Goal: Task Accomplishment & Management: Use online tool/utility

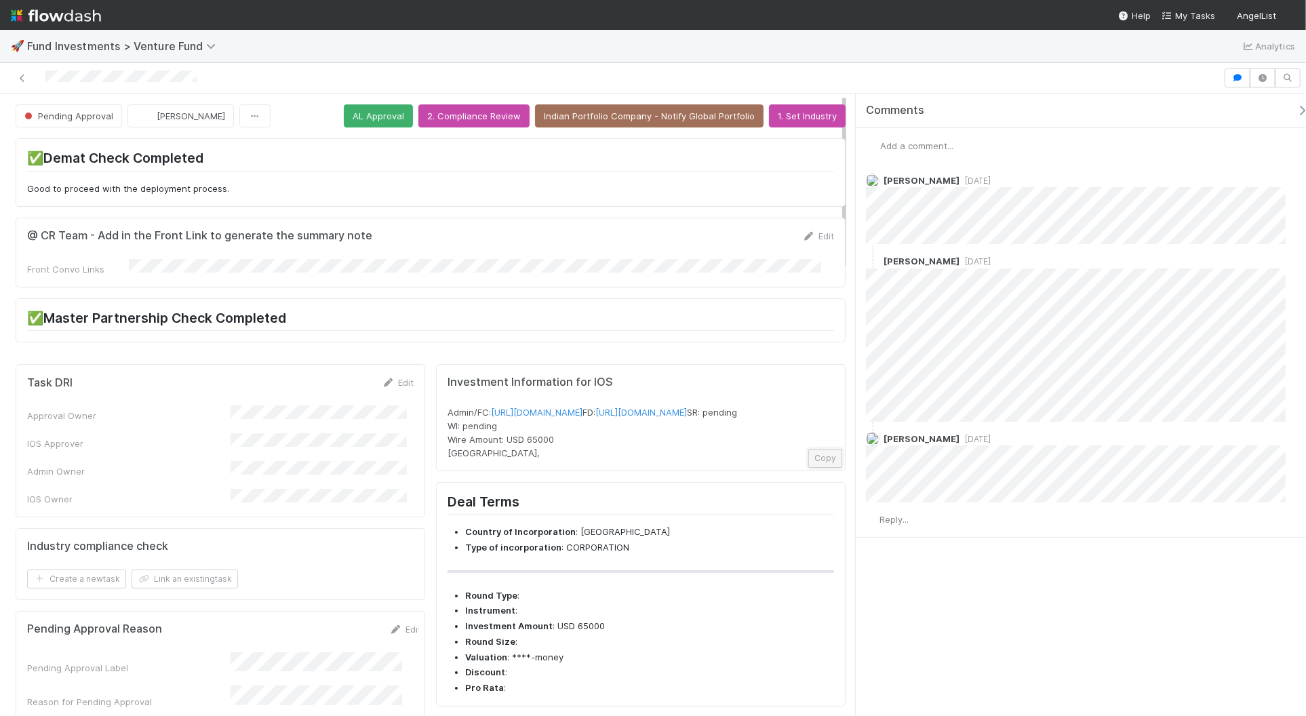
click at [818, 468] on button "Copy" at bounding box center [826, 458] width 34 height 19
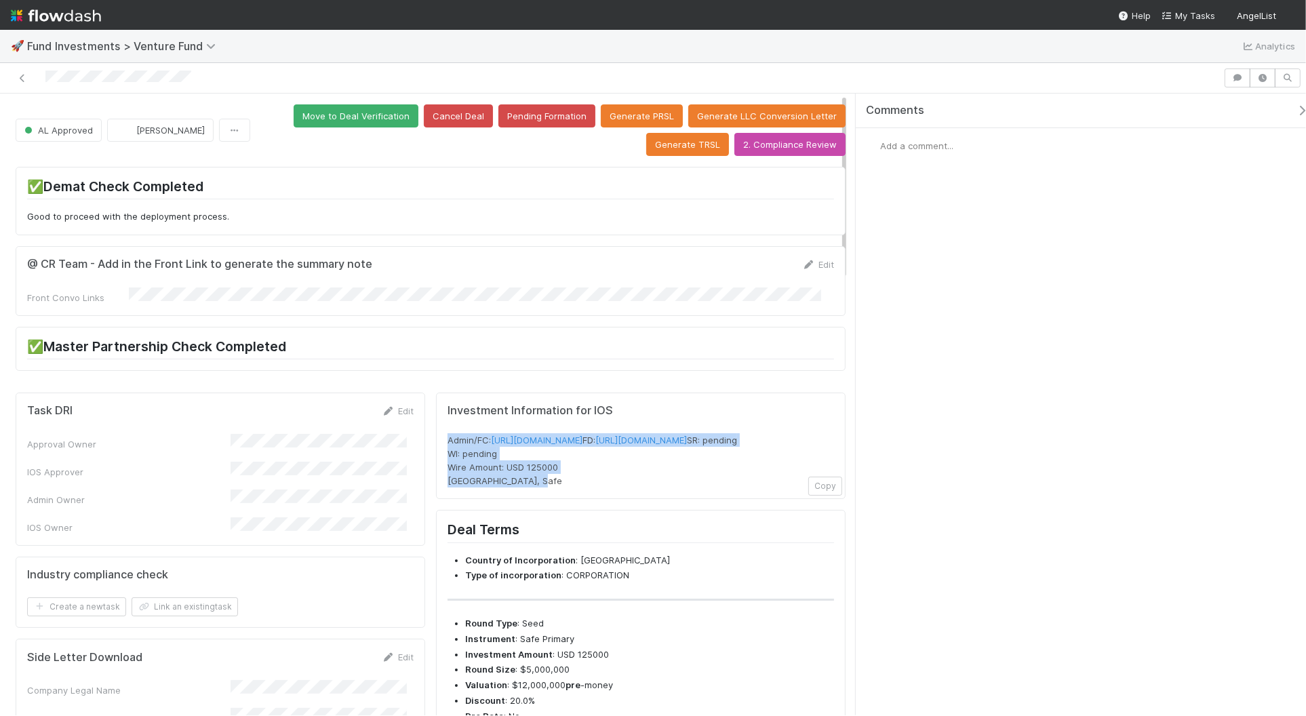
drag, startPoint x: 553, startPoint y: 512, endPoint x: 438, endPoint y: 440, distance: 136.3
click at [438, 440] on div "Investment Information for IOS Admin/FC: https://venture.angellist.com/v/admin/…" at bounding box center [641, 446] width 410 height 107
copy span "Admin/FC: https://venture.angellist.com/v/admin/funds/investment/29319 FD: http…"
